Goal: Find specific page/section: Find specific page/section

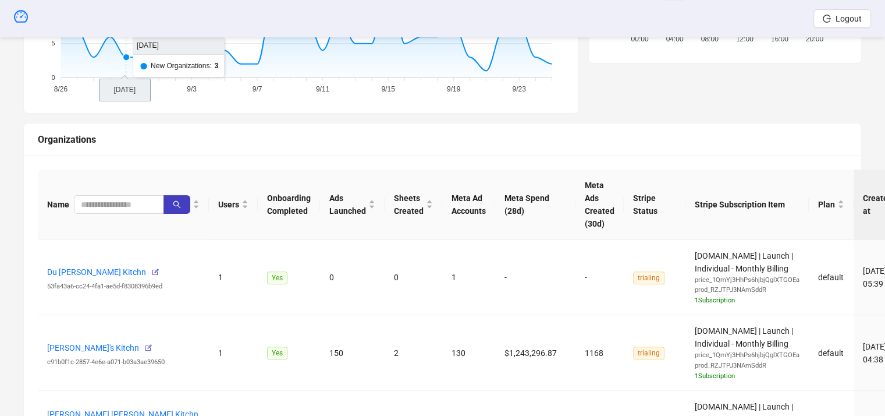
scroll to position [233, 0]
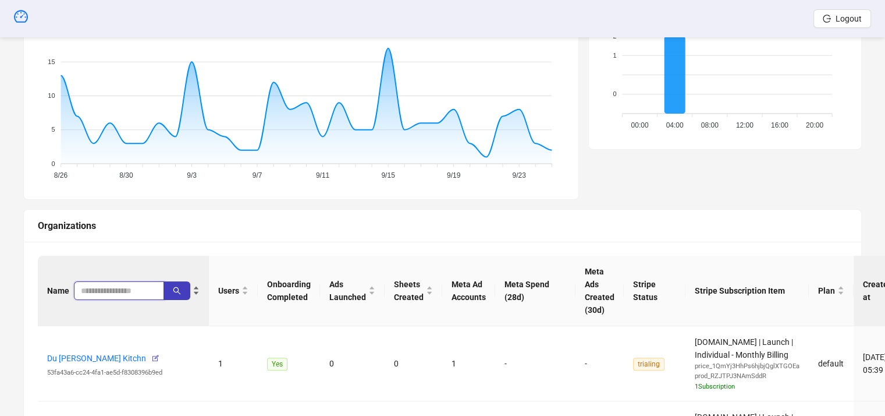
click at [115, 293] on input "search" at bounding box center [114, 290] width 67 height 13
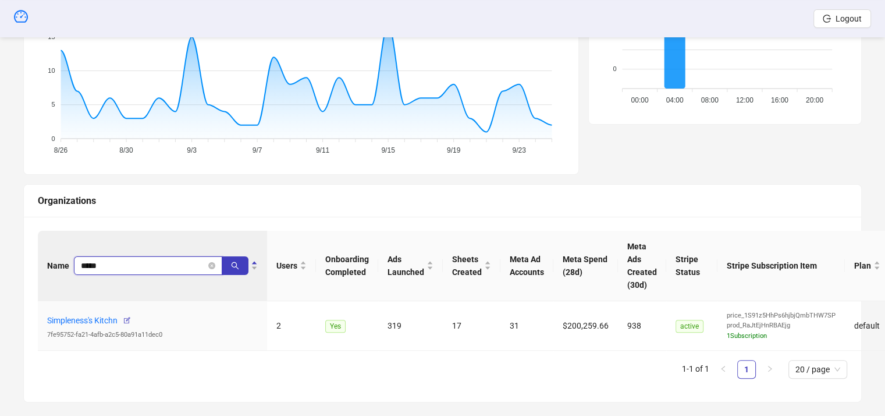
scroll to position [271, 0]
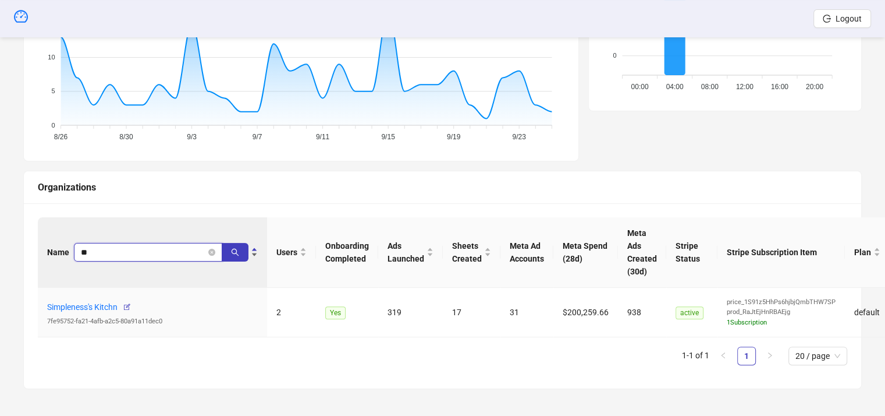
type input "*"
type input "*****"
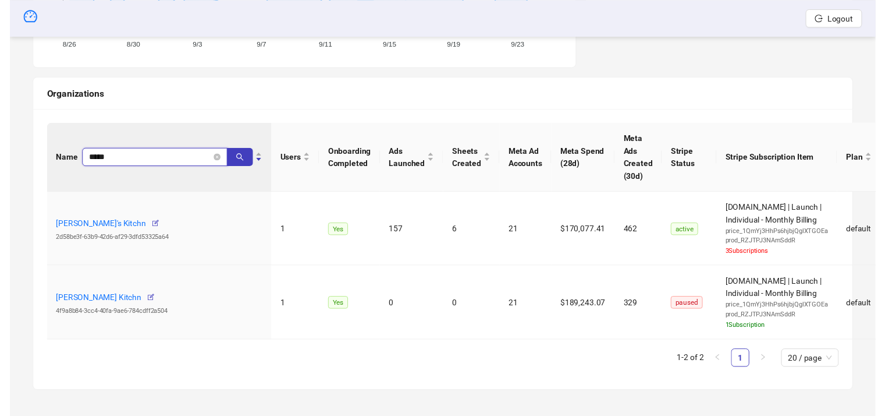
scroll to position [373, 0]
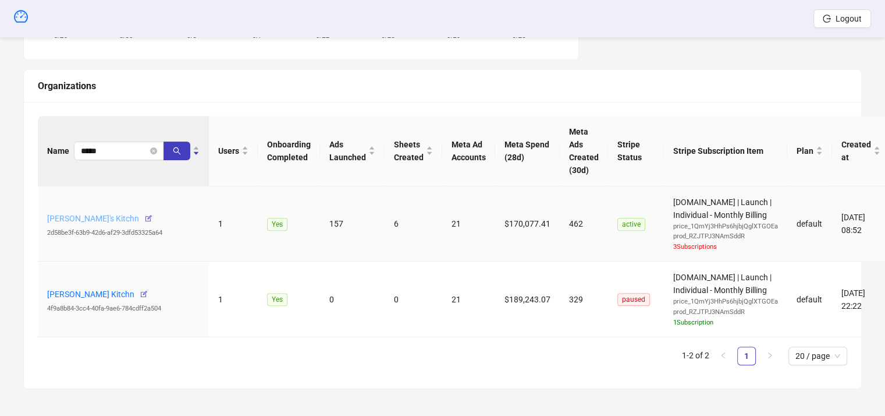
click at [98, 217] on link "[PERSON_NAME]'s Kitchn" at bounding box center [93, 218] width 92 height 9
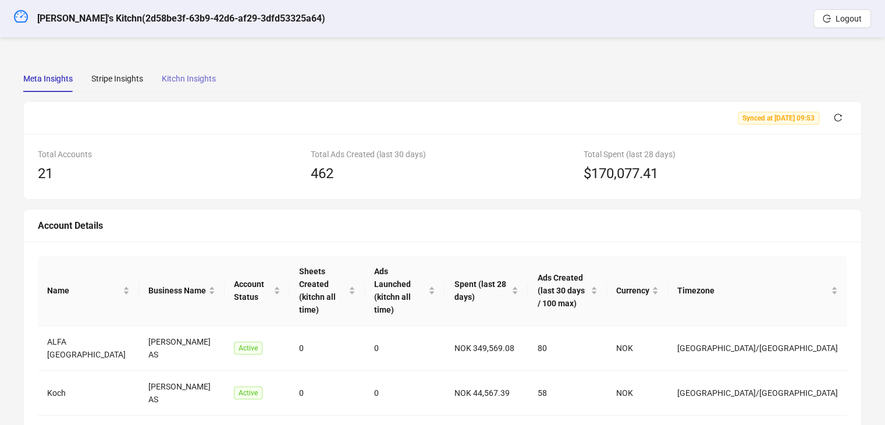
click at [189, 87] on div "Kitchn Insights" at bounding box center [189, 78] width 54 height 27
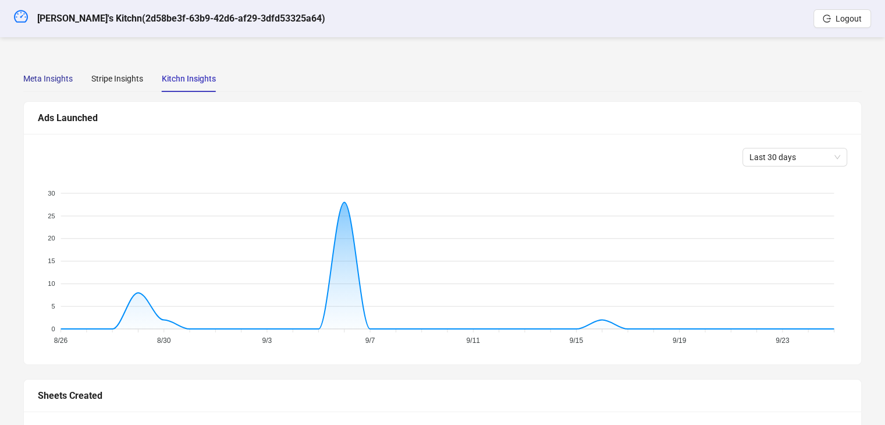
click at [63, 75] on div "Meta Insights" at bounding box center [47, 78] width 49 height 13
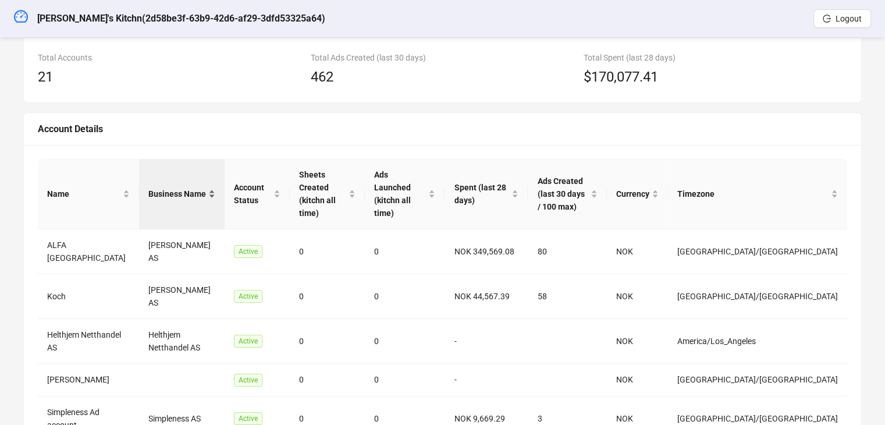
scroll to position [116, 0]
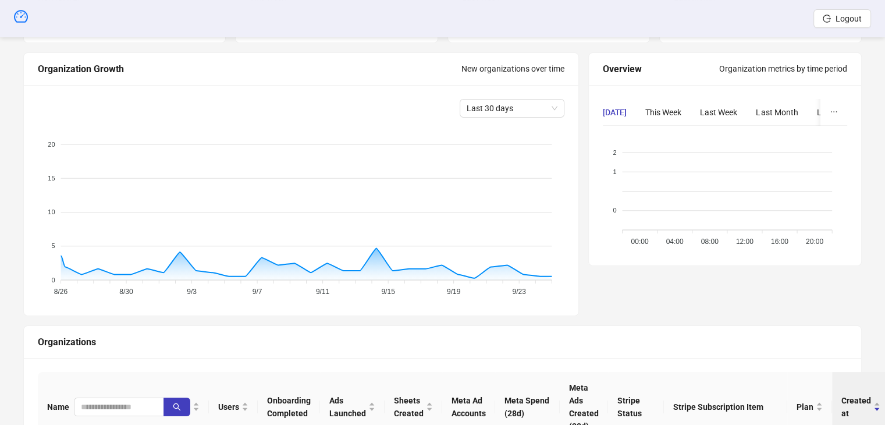
scroll to position [363, 0]
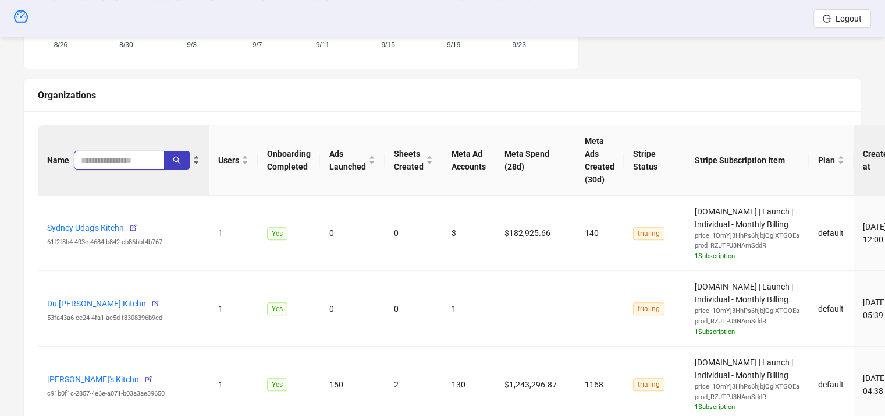
click at [110, 158] on input "search" at bounding box center [114, 160] width 67 height 13
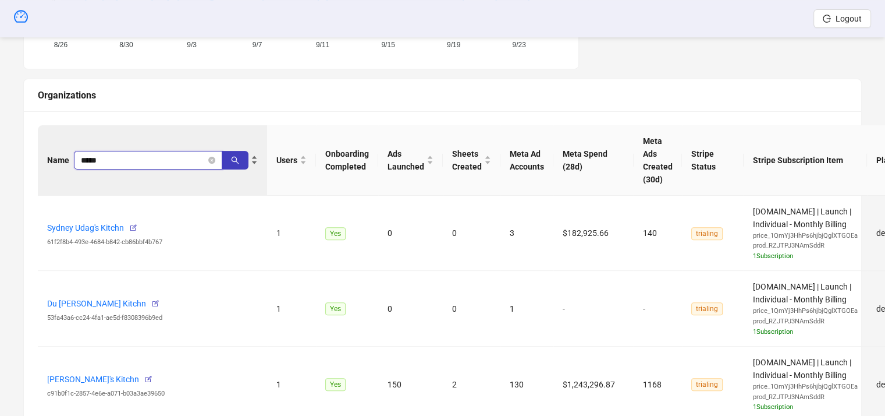
type input "*****"
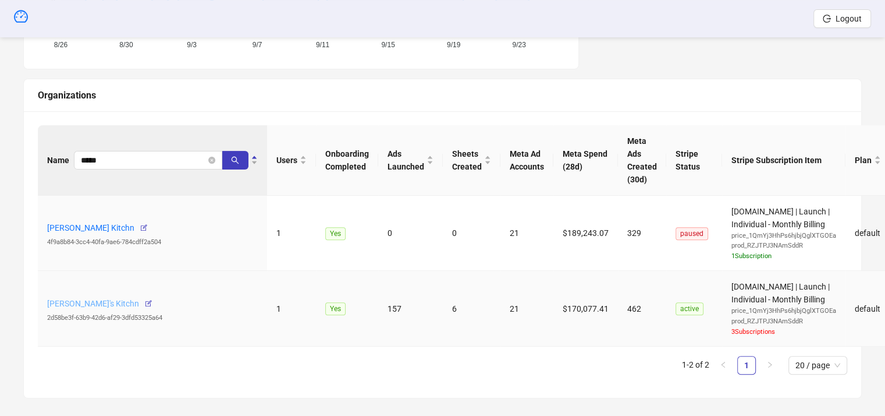
click at [95, 300] on link "[PERSON_NAME]'s Kitchn" at bounding box center [93, 303] width 92 height 9
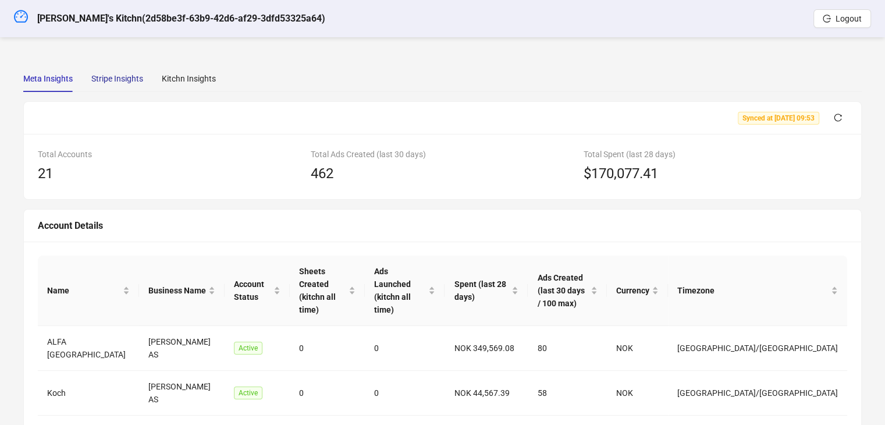
click at [103, 81] on div "Stripe Insights" at bounding box center [117, 78] width 52 height 13
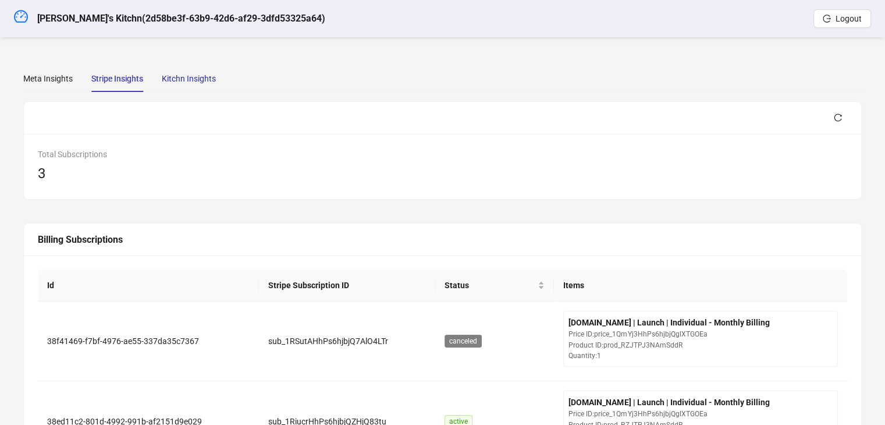
click at [190, 84] on div "Kitchn Insights" at bounding box center [189, 78] width 54 height 13
